Goal: Task Accomplishment & Management: Use online tool/utility

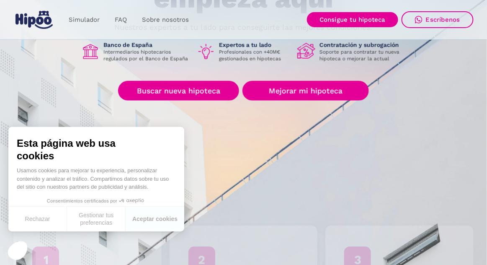
scroll to position [129, 0]
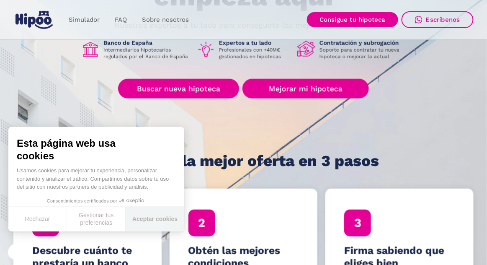
click at [160, 231] on button "Aceptar cookies" at bounding box center [155, 219] width 59 height 25
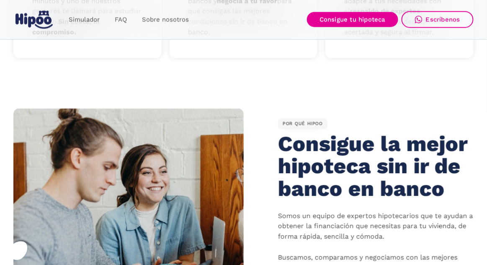
scroll to position [422, 0]
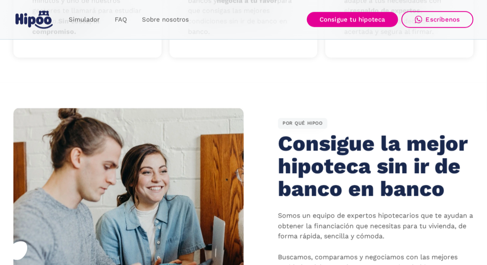
click at [90, 18] on link "Simulador" at bounding box center [84, 20] width 46 height 16
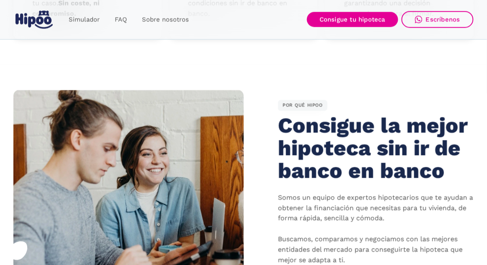
scroll to position [462, 0]
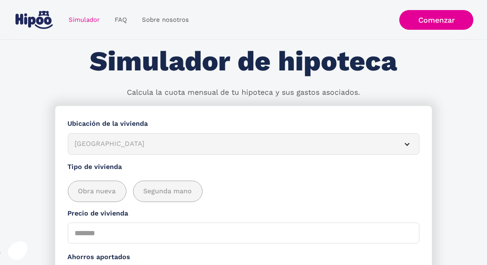
scroll to position [47, 0]
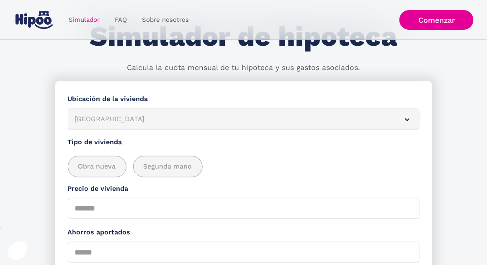
click at [376, 121] on div "[GEOGRAPHIC_DATA]" at bounding box center [234, 119] width 318 height 10
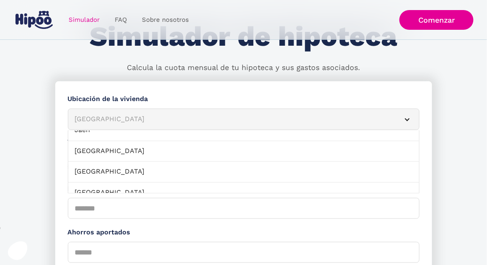
scroll to position [448, 0]
click at [337, 150] on link "[GEOGRAPHIC_DATA]" at bounding box center [243, 152] width 351 height 21
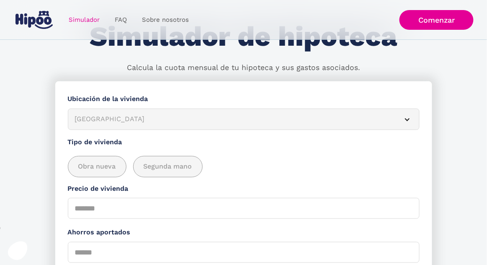
click at [106, 163] on span "Obra nueva" at bounding box center [97, 166] width 38 height 10
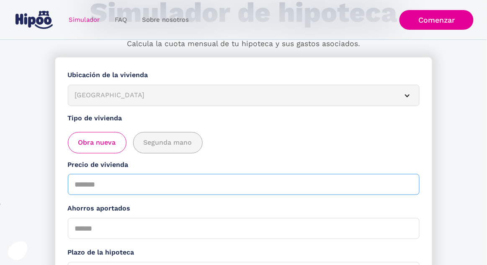
click at [269, 189] on input "Precio de vivienda" at bounding box center [244, 184] width 352 height 21
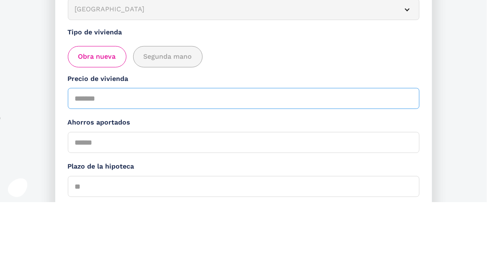
scroll to position [93, 0]
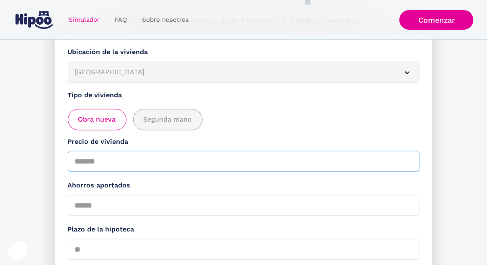
click at [282, 163] on input "Precio de vivienda" at bounding box center [244, 161] width 352 height 21
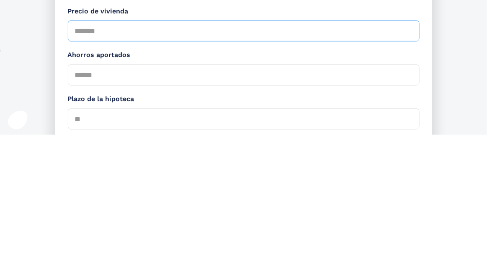
type input "*****"
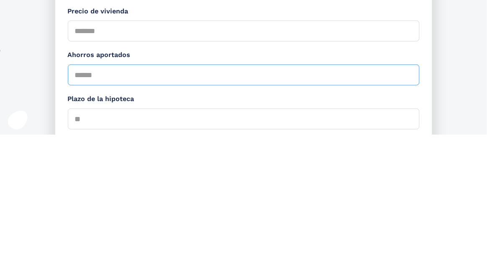
click at [296, 209] on input "Ahorros aportados" at bounding box center [244, 205] width 352 height 21
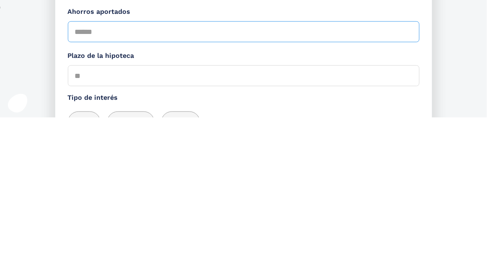
scroll to position [121, 0]
type input "****"
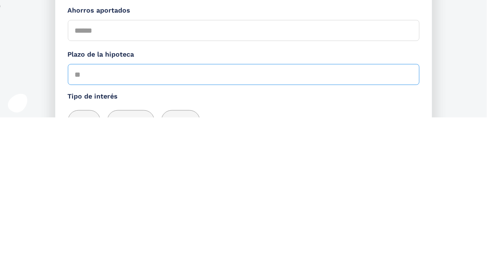
click at [294, 227] on input "Plazo de la hipoteca" at bounding box center [244, 222] width 352 height 21
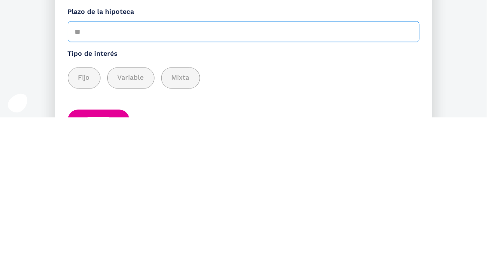
scroll to position [163, 0]
type input "**"
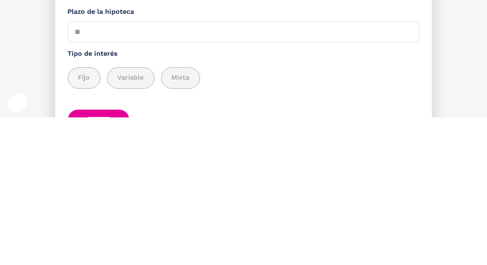
click at [86, 226] on span "Fijo" at bounding box center [84, 225] width 12 height 10
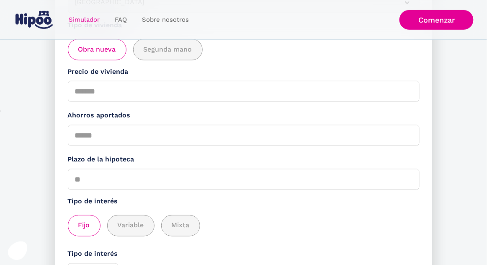
scroll to position [225, 0]
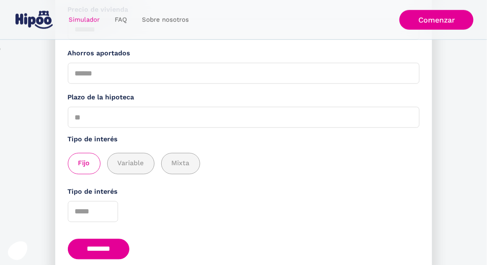
click at [140, 166] on span "Variable" at bounding box center [131, 163] width 26 height 10
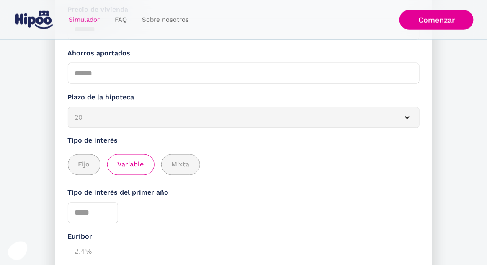
click at [90, 167] on div "add_description_here" at bounding box center [84, 165] width 32 height 21
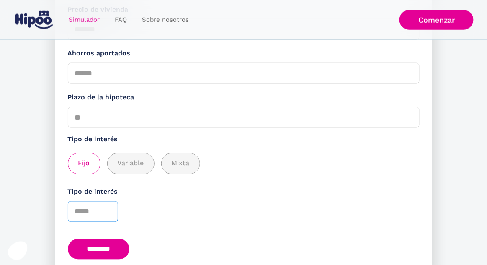
click at [111, 212] on input "Tipo de interés" at bounding box center [93, 211] width 50 height 21
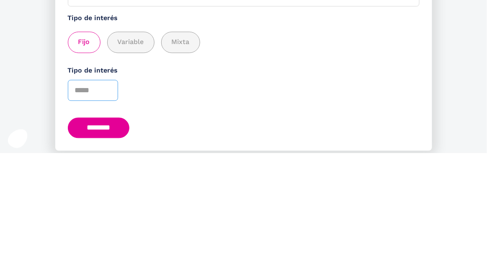
scroll to position [235, 0]
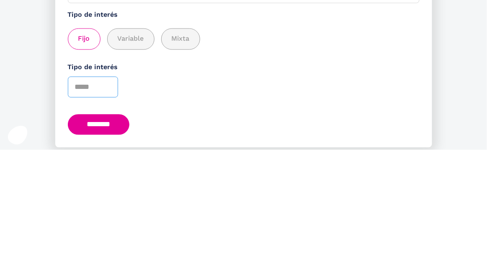
type input "*"
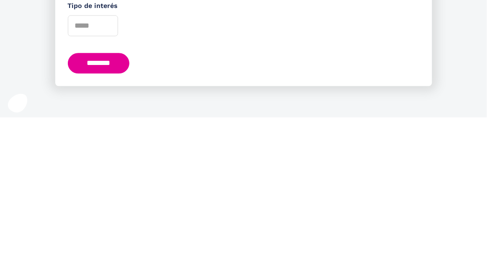
click at [125, 213] on input "********" at bounding box center [99, 210] width 62 height 21
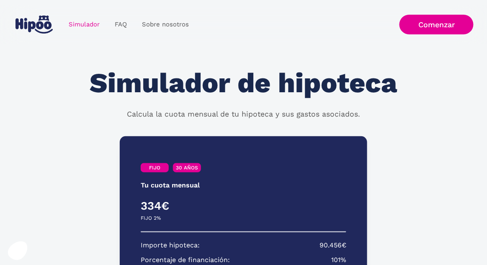
scroll to position [230, 0]
